Goal: Task Accomplishment & Management: Manage account settings

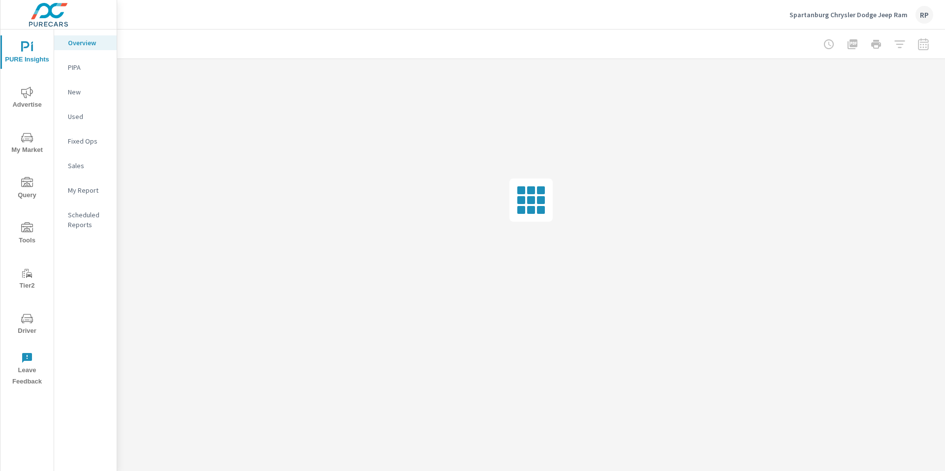
click at [922, 18] on div "RP" at bounding box center [924, 15] width 18 height 18
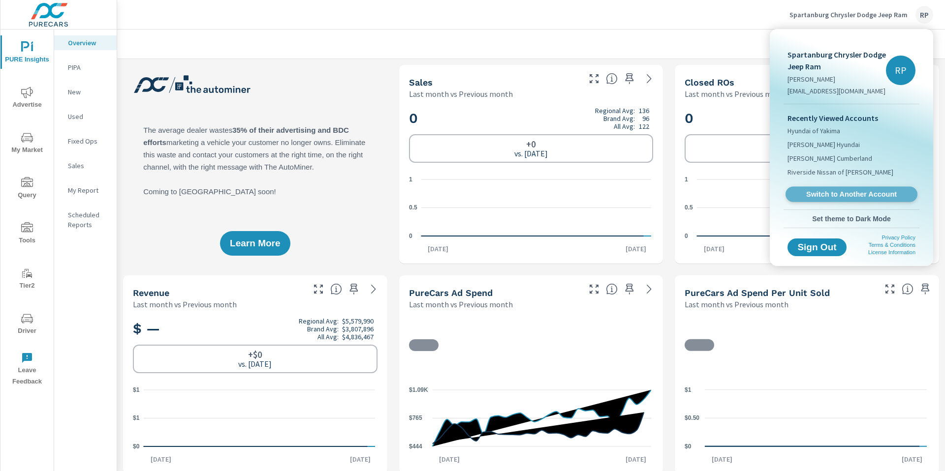
click at [813, 198] on span "Switch to Another Account" at bounding box center [851, 194] width 121 height 9
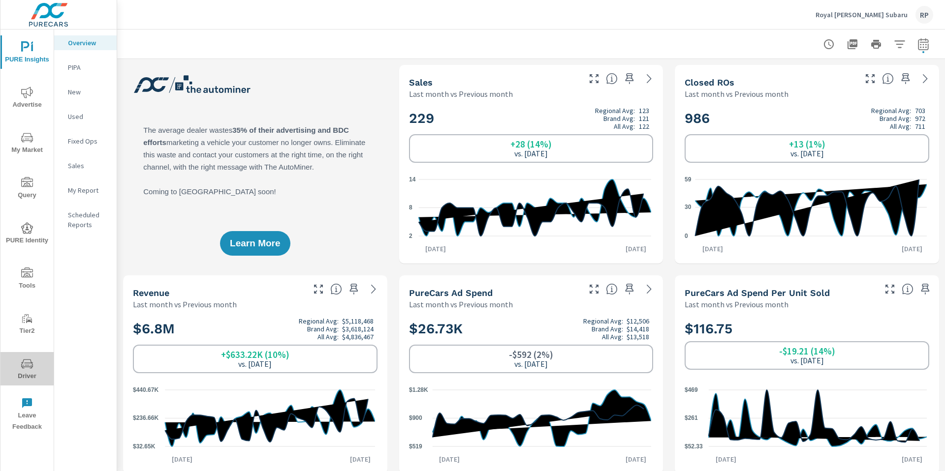
click at [28, 370] on span "Driver" at bounding box center [26, 370] width 47 height 24
